Goal: Check status

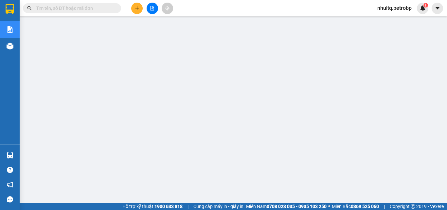
scroll to position [0, 0]
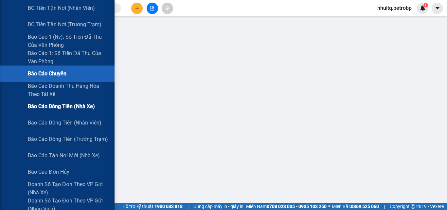
scroll to position [65, 0]
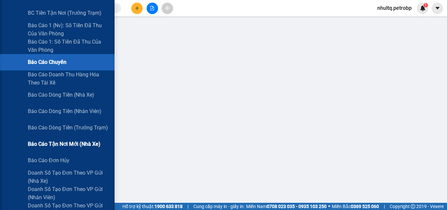
click at [62, 144] on span "Báo cáo tận nơi mới (nhà xe)" at bounding box center [64, 144] width 73 height 8
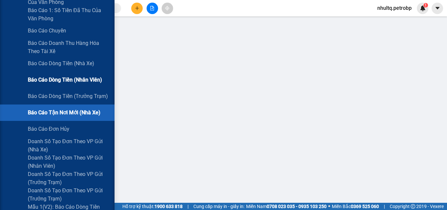
scroll to position [98, 0]
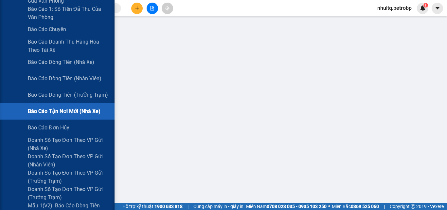
click at [62, 112] on span "Báo cáo tận nơi mới (nhà xe)" at bounding box center [64, 111] width 73 height 8
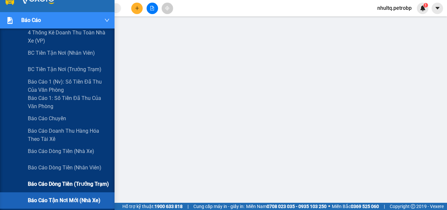
scroll to position [0, 0]
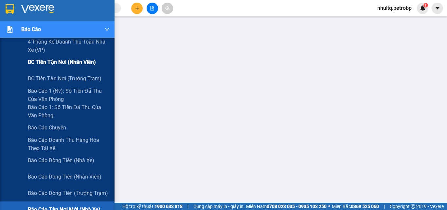
click at [71, 63] on span "BC tiền tận nơi (nhân viên)" at bounding box center [62, 62] width 68 height 8
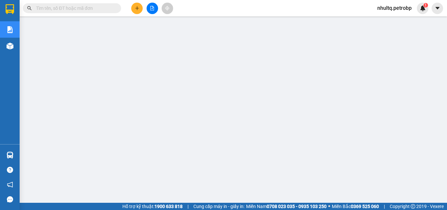
scroll to position [98, 0]
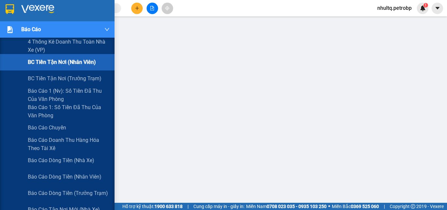
click at [60, 61] on span "BC tiền tận nơi (nhân viên)" at bounding box center [62, 62] width 68 height 8
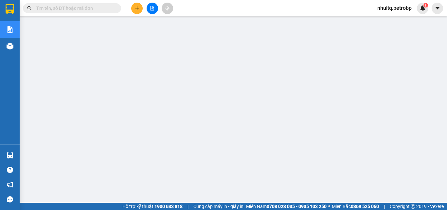
click at [67, 10] on input "text" at bounding box center [74, 8] width 77 height 7
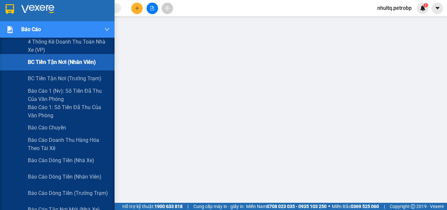
click at [32, 63] on span "BC tiền tận nơi (nhân viên)" at bounding box center [62, 62] width 68 height 8
click at [64, 65] on span "BC tiền tận nơi (nhân viên)" at bounding box center [62, 62] width 68 height 8
click at [73, 80] on span "BC tiền tận nơi (trưởng trạm)" at bounding box center [65, 78] width 75 height 8
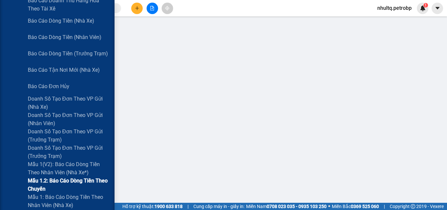
scroll to position [131, 0]
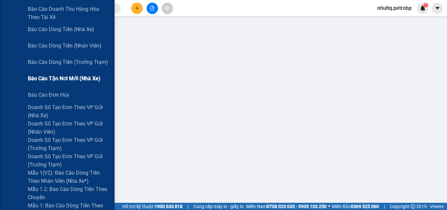
click at [61, 80] on span "Báo cáo tận nơi mới (nhà xe)" at bounding box center [64, 78] width 73 height 8
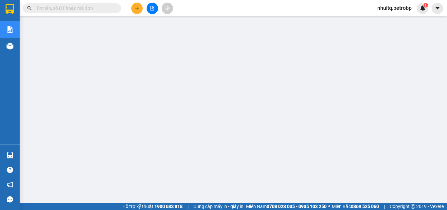
click at [68, 7] on input "text" at bounding box center [74, 8] width 77 height 7
paste input "BT2508070023"
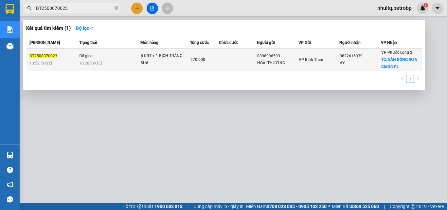
type input "BT2508070023"
click at [37, 56] on span "BT2508070023" at bounding box center [43, 56] width 28 height 5
click at [42, 54] on span "BT2508070023" at bounding box center [43, 56] width 28 height 5
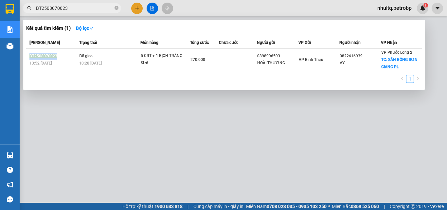
click at [40, 41] on span "Mã ĐH" at bounding box center [44, 42] width 30 height 5
click at [45, 5] on input "BT2508070023" at bounding box center [74, 8] width 77 height 7
click at [44, 6] on input "BT2508070023" at bounding box center [74, 8] width 77 height 7
click at [119, 10] on span "BT2508070023" at bounding box center [72, 8] width 98 height 10
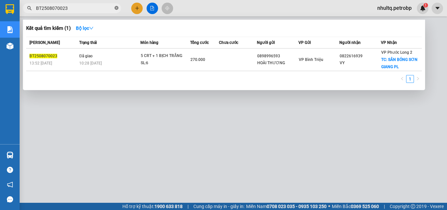
click at [117, 9] on icon "close-circle" at bounding box center [116, 8] width 4 height 4
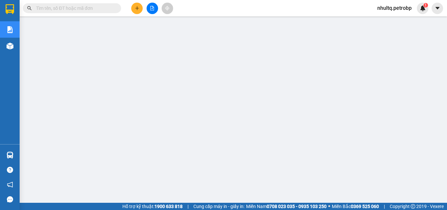
scroll to position [115, 0]
